Goal: Task Accomplishment & Management: Manage account settings

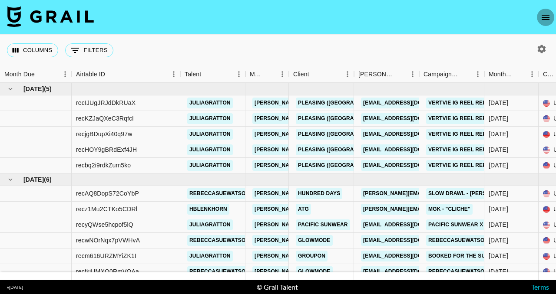
click at [546, 20] on icon "open drawer" at bounding box center [545, 17] width 8 height 5
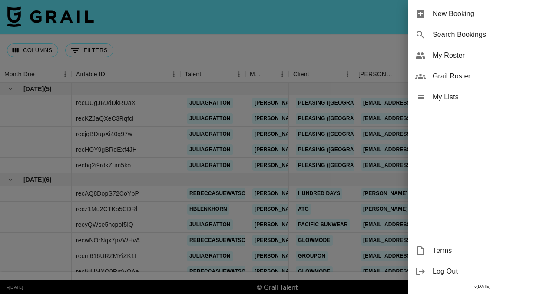
click at [445, 54] on span "My Roster" at bounding box center [490, 55] width 116 height 10
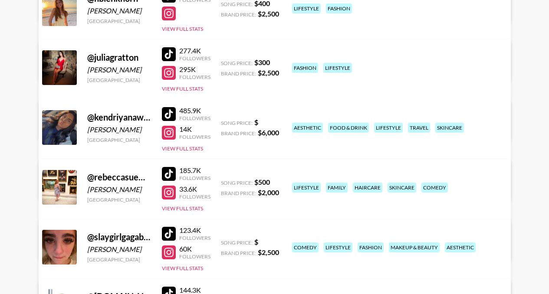
scroll to position [336, 0]
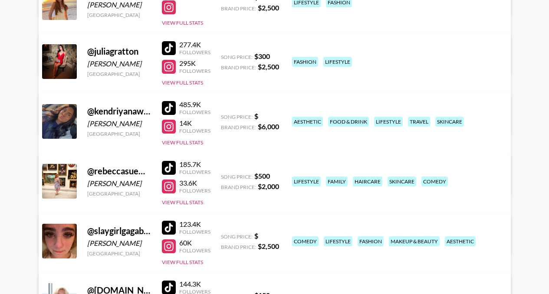
click at [278, 235] on link "View/Edit Details" at bounding box center [166, 239] width 224 height 9
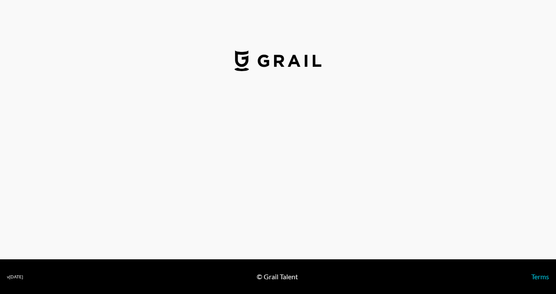
select select "USD"
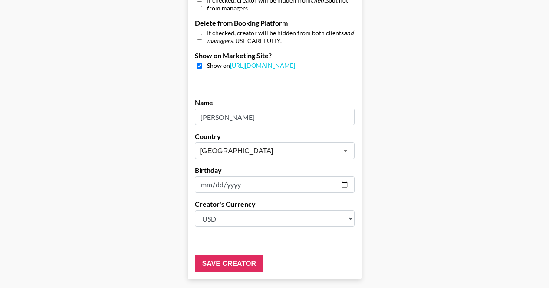
scroll to position [866, 0]
